Goal: Task Accomplishment & Management: Use online tool/utility

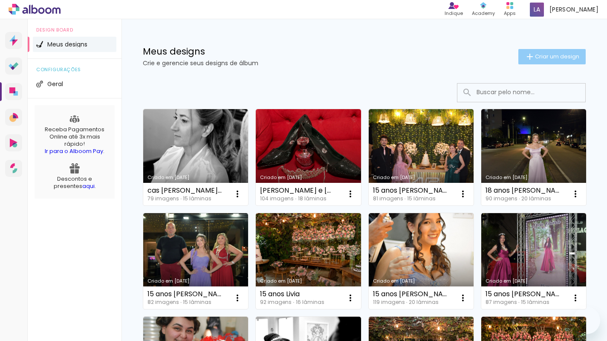
click at [549, 56] on span "Criar um design" at bounding box center [557, 57] width 44 height 6
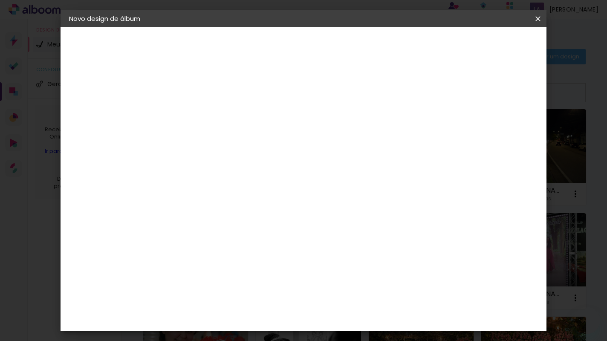
click at [208, 119] on input at bounding box center [208, 114] width 0 height 13
type input "cas [PERSON_NAME] e [PERSON_NAME]"
type paper-input "cas [PERSON_NAME] e [PERSON_NAME]"
click at [0, 0] on slot "Avançar" at bounding box center [0, 0] width 0 height 0
click at [0, 0] on slot "Tamanho Livre" at bounding box center [0, 0] width 0 height 0
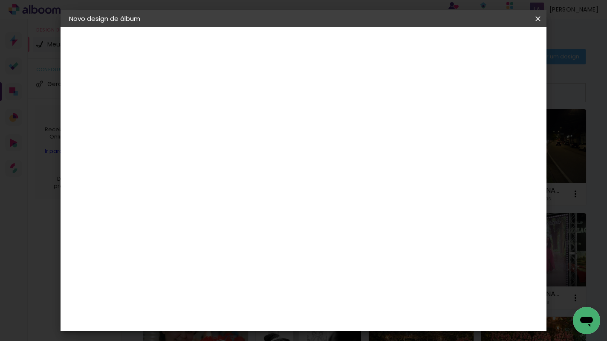
click at [0, 0] on slot "Avançar" at bounding box center [0, 0] width 0 height 0
drag, startPoint x: 360, startPoint y: 241, endPoint x: 323, endPoint y: 240, distance: 37.1
click at [323, 240] on div "cm" at bounding box center [355, 241] width 266 height 30
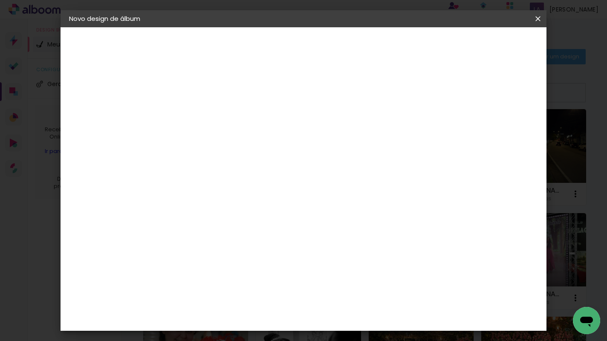
type input "50,8"
type paper-input "50,8"
click at [192, 206] on input "30" at bounding box center [181, 207] width 22 height 13
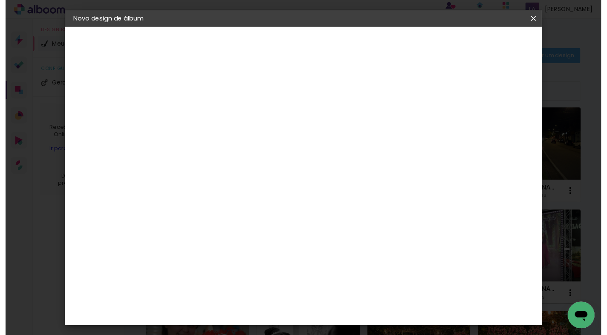
scroll to position [175, 0]
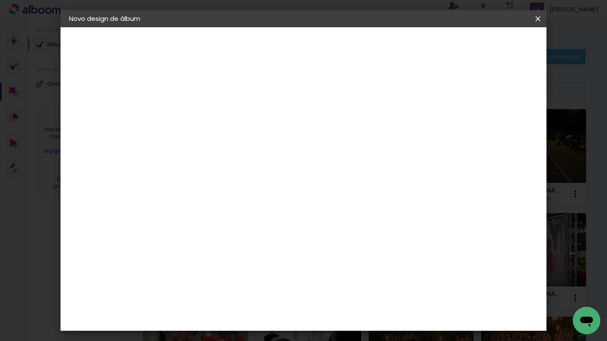
type input "30,5"
type paper-input "30,5"
click at [484, 42] on span "Iniciar design" at bounding box center [464, 45] width 39 height 6
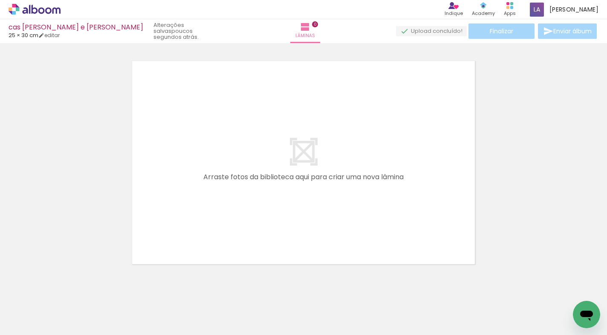
click at [254, 187] on quentale-layouter at bounding box center [303, 162] width 350 height 211
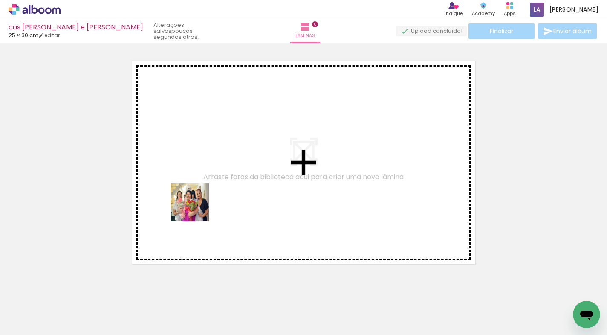
drag, startPoint x: 105, startPoint y: 275, endPoint x: 196, endPoint y: 208, distance: 113.4
click at [196, 208] on quentale-workspace at bounding box center [303, 167] width 607 height 335
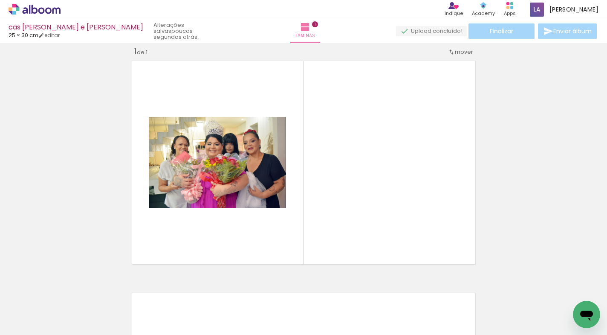
drag, startPoint x: 136, startPoint y: 316, endPoint x: 309, endPoint y: 183, distance: 217.5
click at [309, 183] on quentale-workspace at bounding box center [303, 167] width 607 height 335
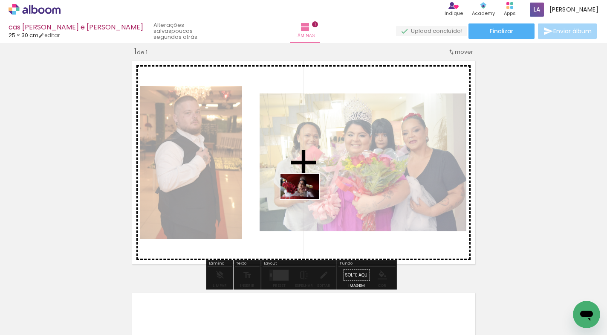
drag, startPoint x: 180, startPoint y: 312, endPoint x: 306, endPoint y: 199, distance: 169.3
click at [306, 199] on quentale-workspace at bounding box center [303, 167] width 607 height 335
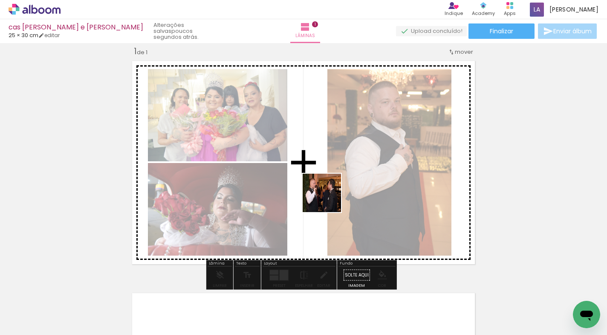
drag, startPoint x: 234, startPoint y: 309, endPoint x: 329, endPoint y: 202, distance: 142.8
click at [329, 202] on quentale-workspace at bounding box center [303, 167] width 607 height 335
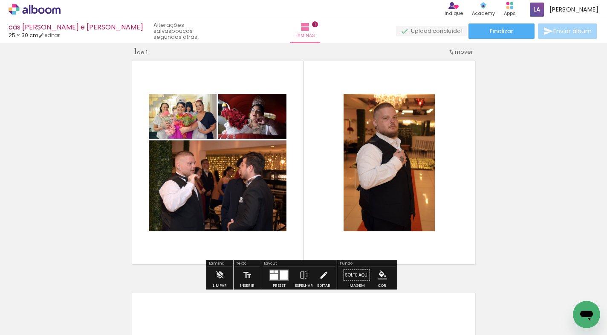
click at [274, 274] on div at bounding box center [274, 276] width 8 height 6
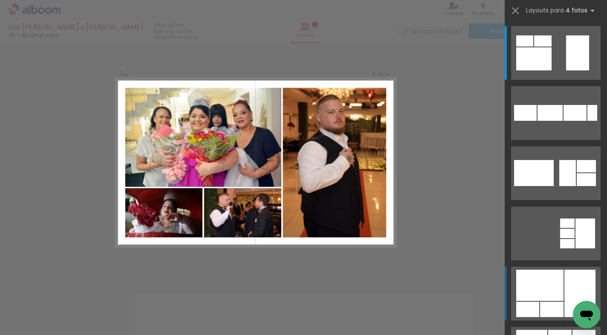
click at [557, 283] on div at bounding box center [539, 284] width 47 height 31
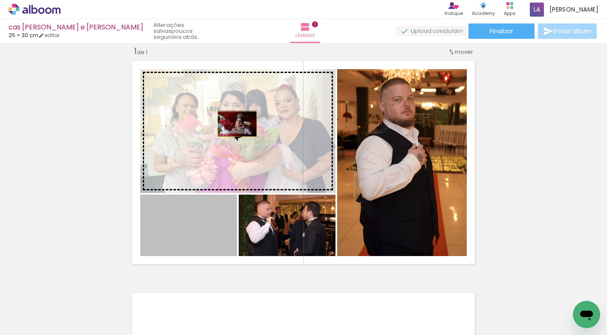
drag, startPoint x: 190, startPoint y: 227, endPoint x: 234, endPoint y: 124, distance: 112.1
click at [0, 0] on slot at bounding box center [0, 0] width 0 height 0
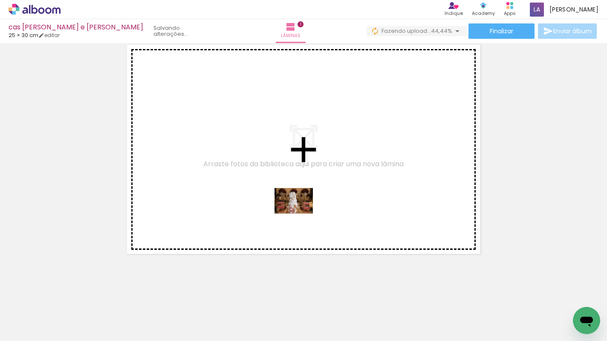
drag, startPoint x: 279, startPoint y: 306, endPoint x: 300, endPoint y: 214, distance: 94.9
click at [300, 214] on quentale-workspace at bounding box center [303, 170] width 607 height 341
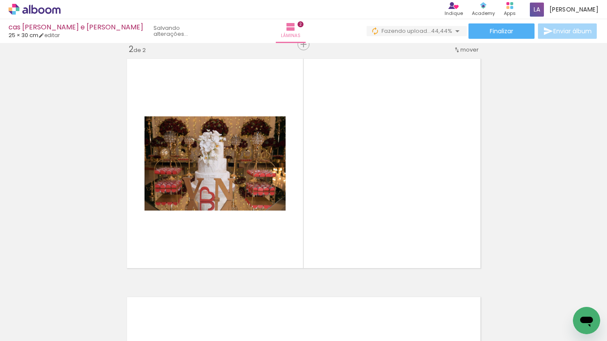
scroll to position [249, 0]
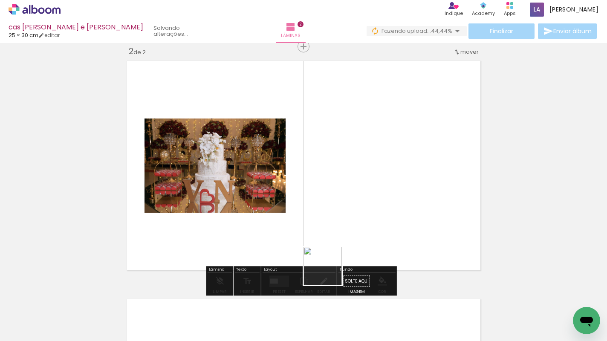
drag, startPoint x: 325, startPoint y: 310, endPoint x: 349, endPoint y: 225, distance: 88.7
click at [349, 225] on quentale-workspace at bounding box center [303, 170] width 607 height 341
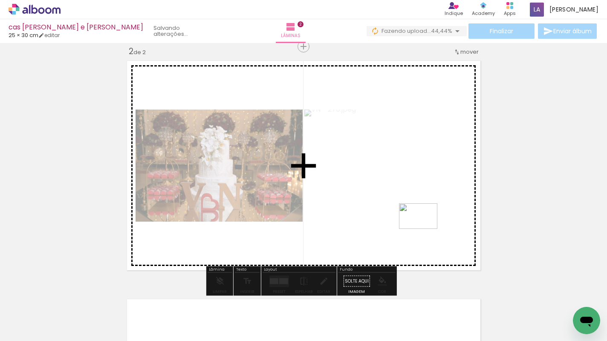
drag, startPoint x: 379, startPoint y: 317, endPoint x: 424, endPoint y: 229, distance: 98.3
click at [424, 229] on quentale-workspace at bounding box center [303, 170] width 607 height 341
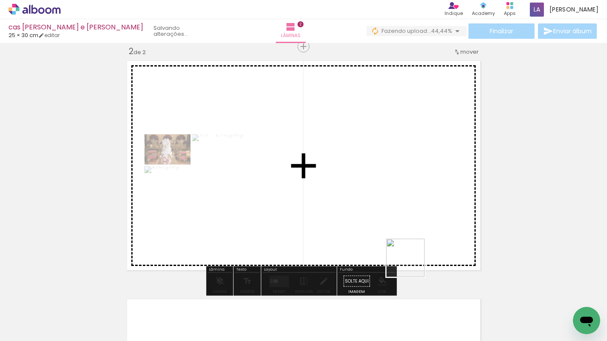
drag, startPoint x: 422, startPoint y: 312, endPoint x: 436, endPoint y: 216, distance: 97.0
click at [436, 216] on quentale-workspace at bounding box center [303, 170] width 607 height 341
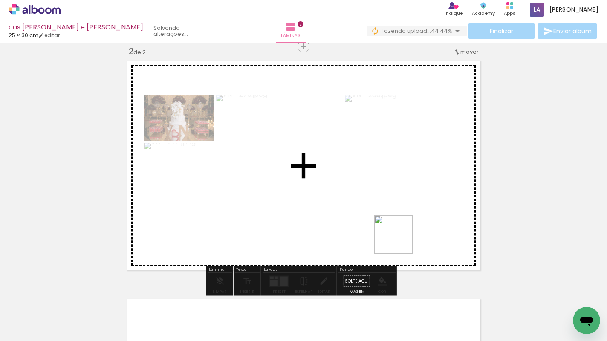
drag, startPoint x: 440, startPoint y: 290, endPoint x: 394, endPoint y: 213, distance: 89.8
click at [394, 213] on quentale-workspace at bounding box center [303, 170] width 607 height 341
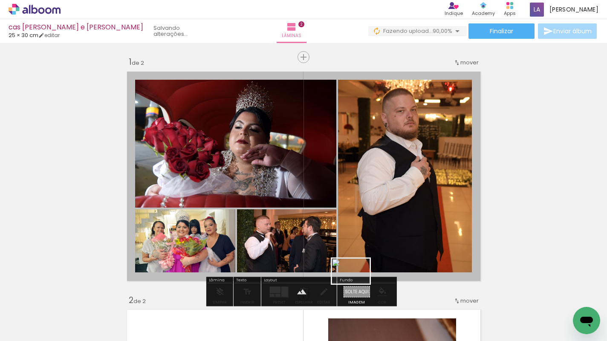
scroll to position [2, 0]
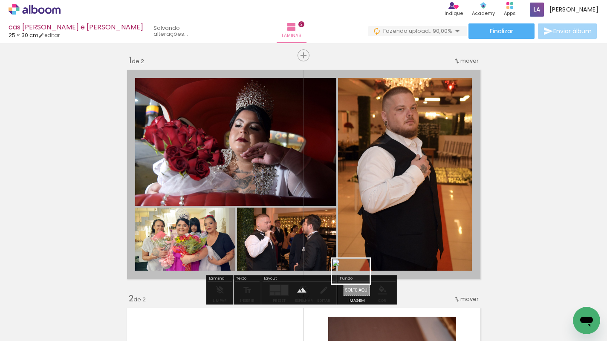
drag, startPoint x: 510, startPoint y: 312, endPoint x: 357, endPoint y: 284, distance: 156.0
click at [357, 284] on quentale-workspace at bounding box center [303, 170] width 607 height 341
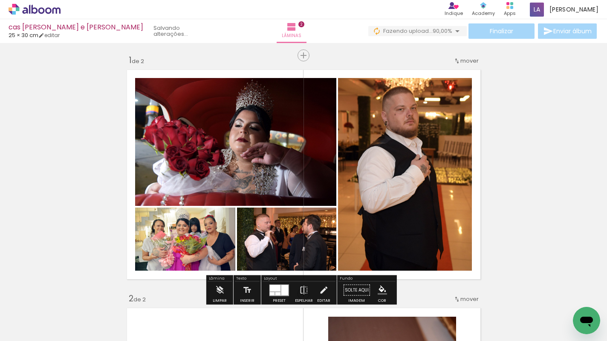
click at [451, 274] on quentale-layouter at bounding box center [303, 174] width 361 height 217
click at [452, 273] on quentale-photo at bounding box center [303, 174] width 361 height 217
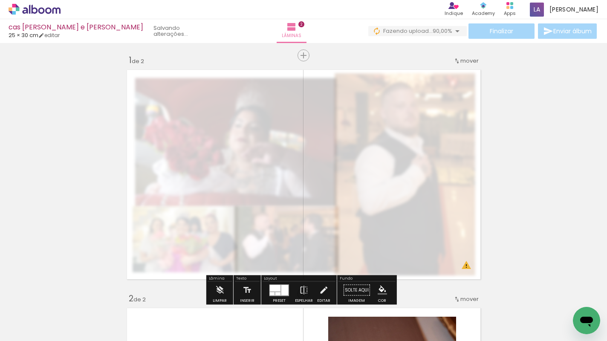
drag, startPoint x: 244, startPoint y: 87, endPoint x: 222, endPoint y: 93, distance: 23.3
type paper-slider "30"
click at [222, 93] on div at bounding box center [226, 88] width 14 height 14
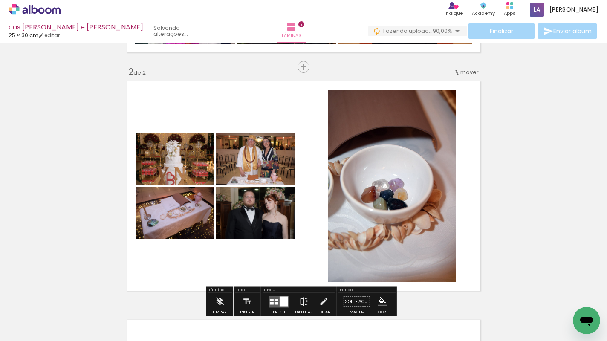
scroll to position [300, 0]
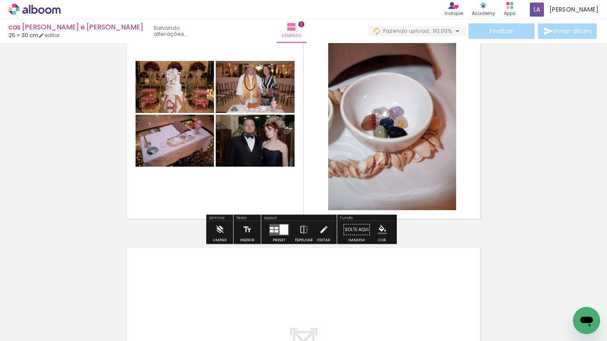
click at [276, 233] on quentale-layouter at bounding box center [279, 230] width 20 height 12
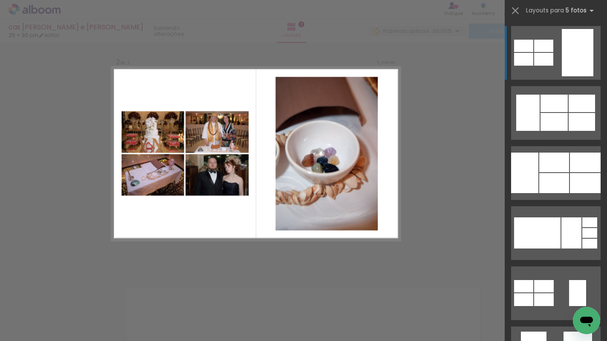
scroll to position [249, 0]
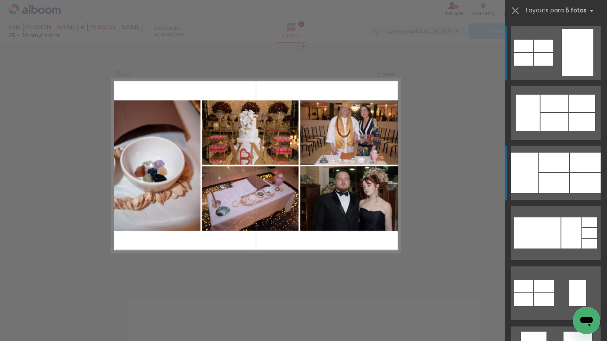
click at [556, 175] on div at bounding box center [554, 183] width 30 height 20
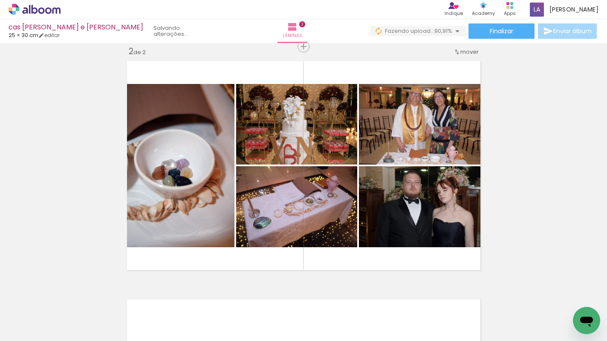
scroll to position [261, 0]
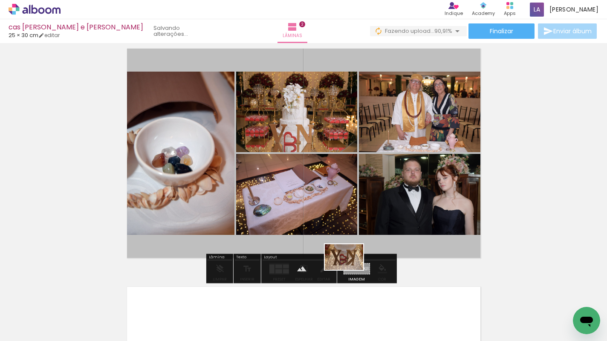
drag, startPoint x: 559, startPoint y: 310, endPoint x: 350, endPoint y: 270, distance: 212.7
click at [350, 270] on quentale-workspace at bounding box center [303, 170] width 607 height 341
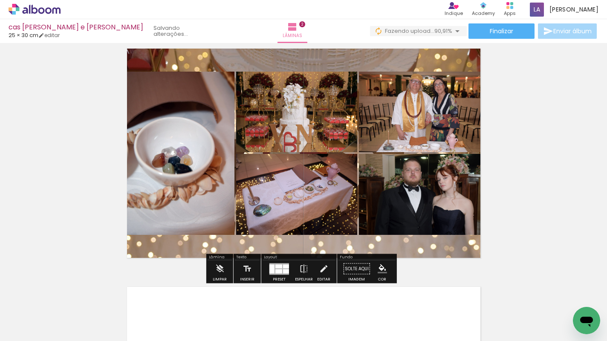
click at [378, 242] on quentale-layouter at bounding box center [303, 153] width 361 height 217
click at [378, 242] on quentale-photo at bounding box center [303, 153] width 361 height 217
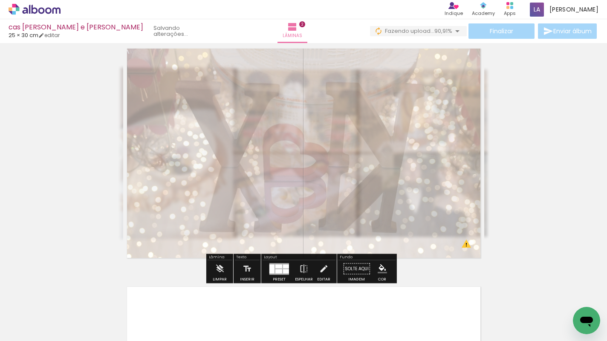
drag, startPoint x: 245, startPoint y: 66, endPoint x: 223, endPoint y: 70, distance: 22.8
type paper-slider "30"
click at [223, 70] on div at bounding box center [226, 67] width 14 height 14
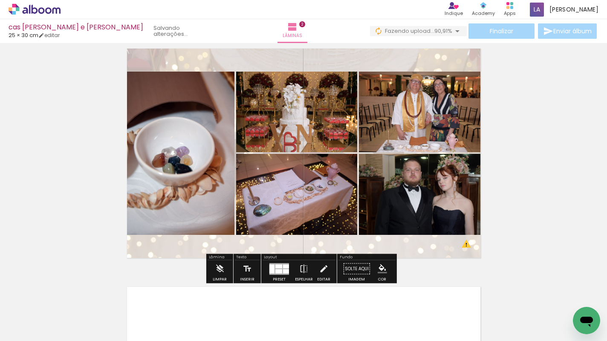
click at [538, 124] on div "Inserir lâmina 1 de 2 Inserir lâmina 2 de 2 O Designbox precisará aumentar a su…" at bounding box center [303, 142] width 607 height 715
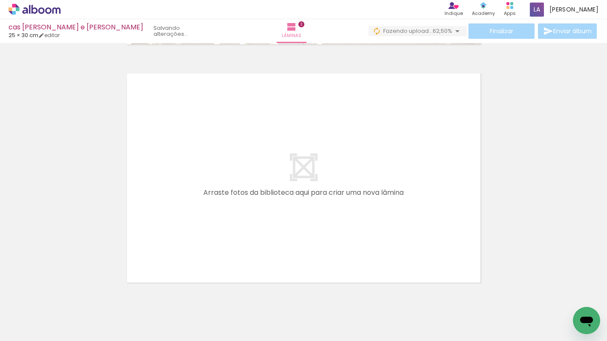
scroll to position [0, 0]
